Goal: Information Seeking & Learning: Check status

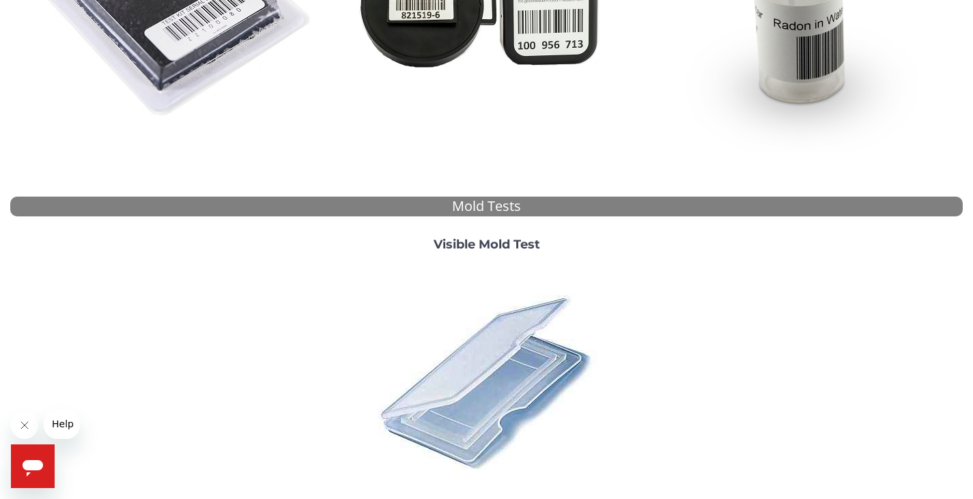
scroll to position [193, 0]
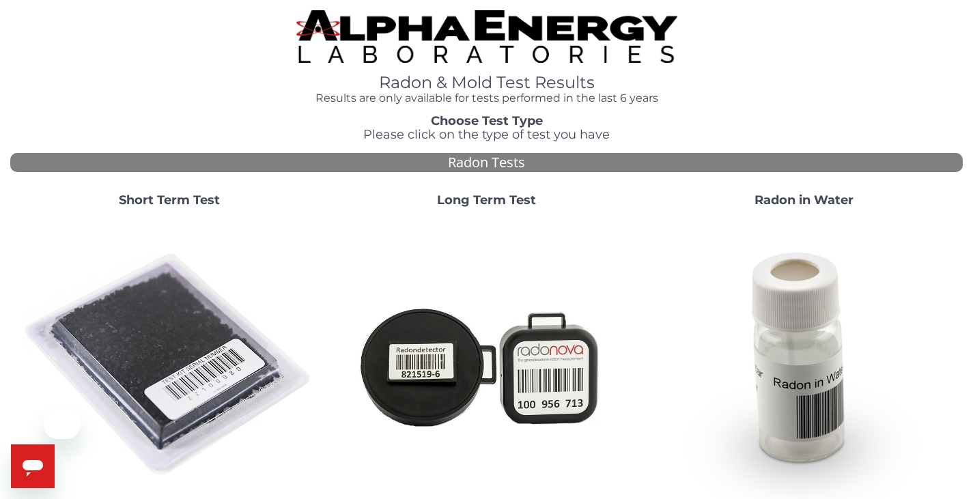
click at [180, 335] on img at bounding box center [170, 365] width 294 height 294
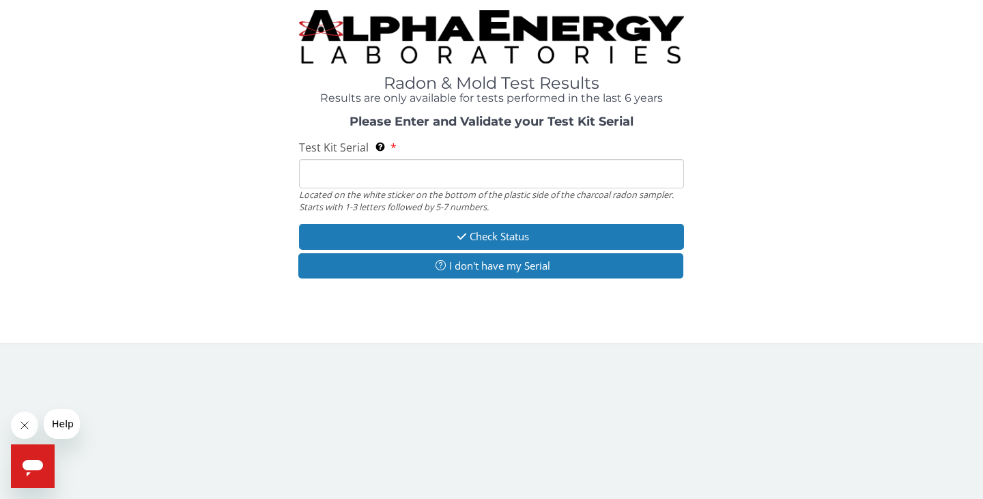
click at [354, 170] on input "Test Kit Serial Located on the white sticker on the bottom of the plastic side …" at bounding box center [491, 173] width 385 height 29
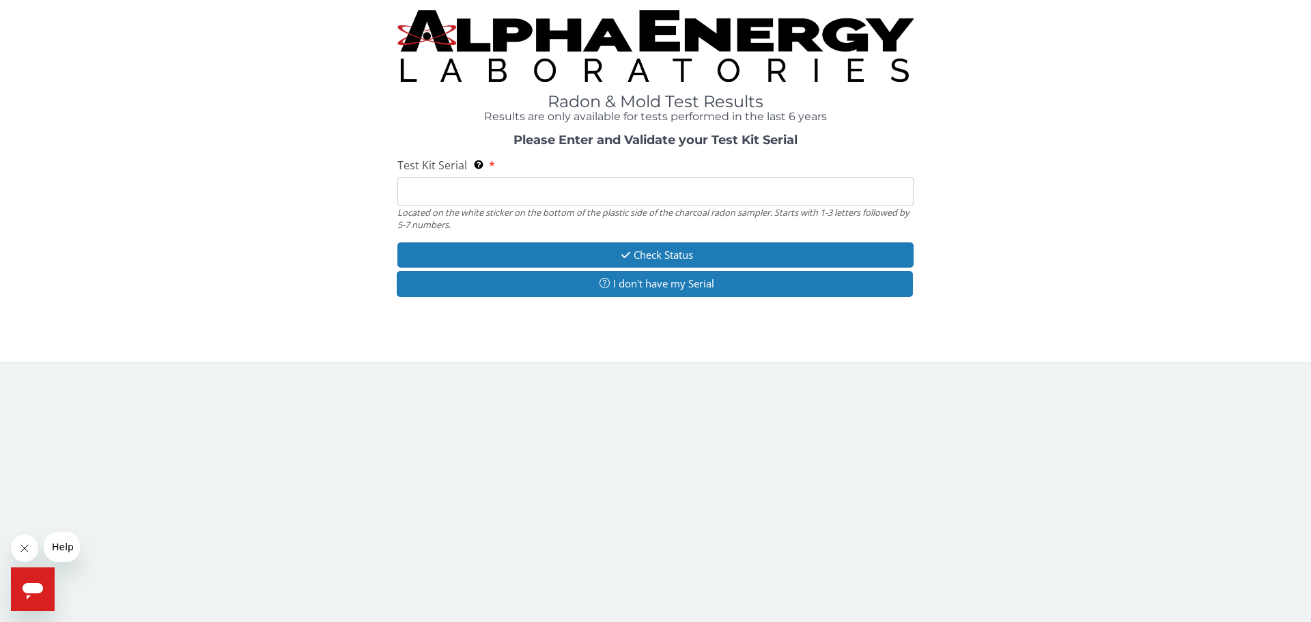
click at [429, 191] on input "Test Kit Serial Located on the white sticker on the bottom of the plastic side …" at bounding box center [655, 191] width 516 height 29
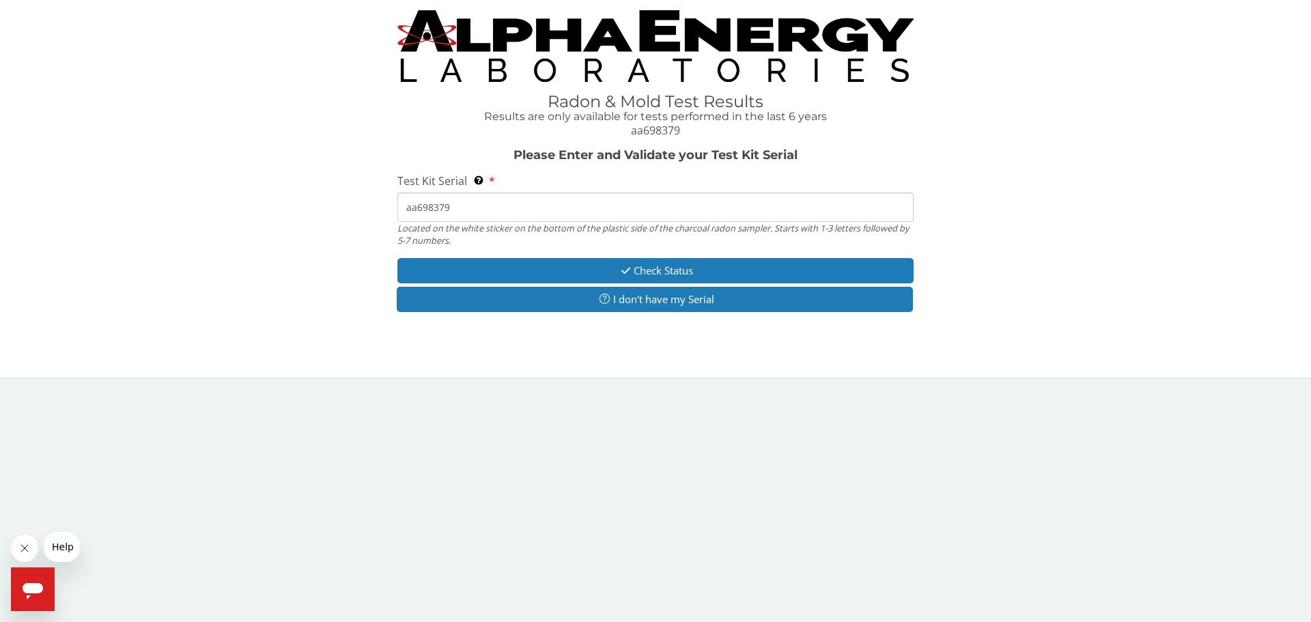
type input "aa698379"
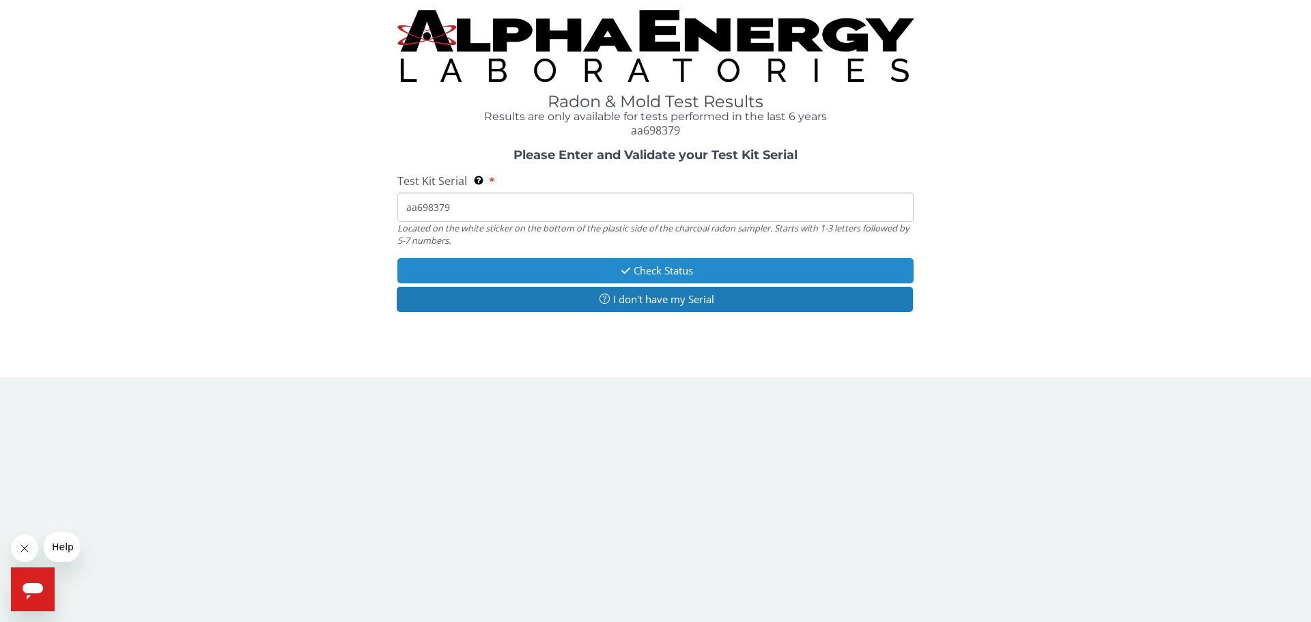
click at [719, 272] on button "Check Status" at bounding box center [655, 270] width 516 height 25
